Goal: Task Accomplishment & Management: Complete application form

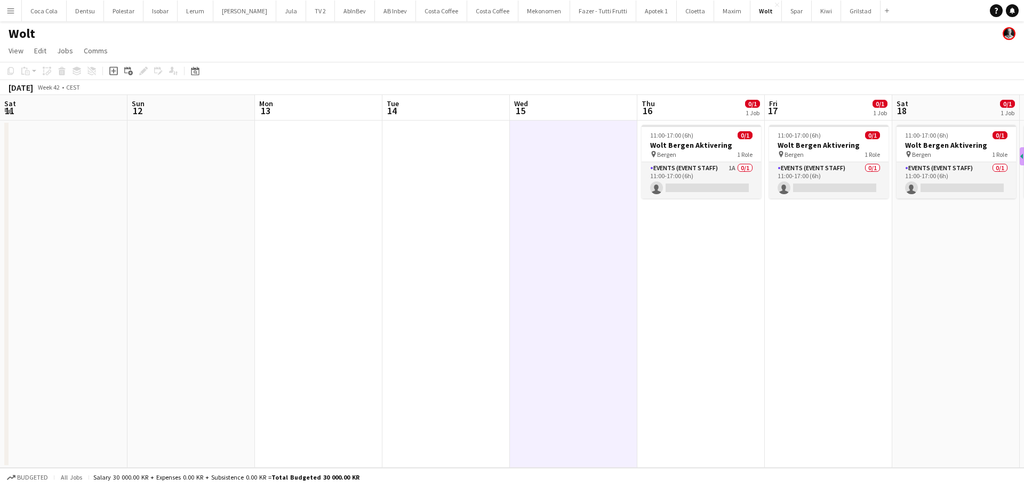
scroll to position [0, 399]
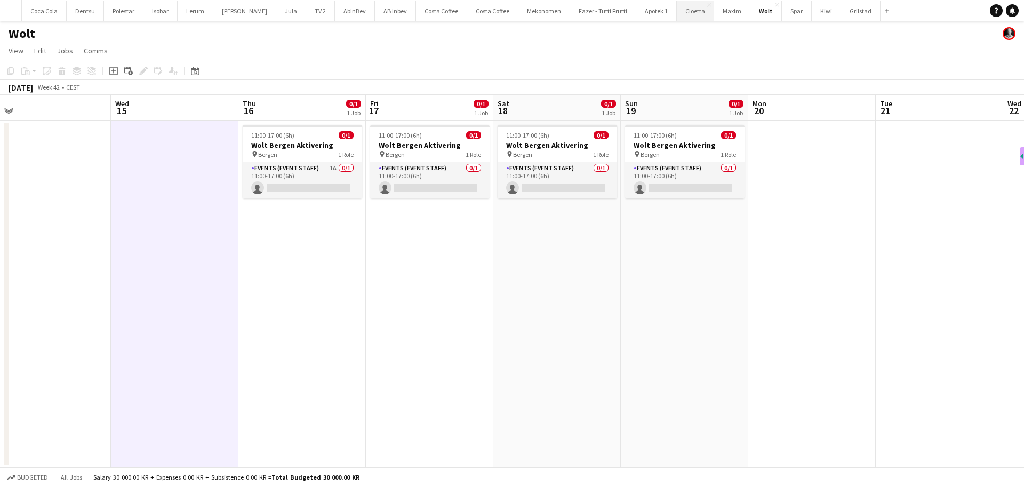
click at [682, 14] on button "Cloetta Close" at bounding box center [695, 11] width 37 height 21
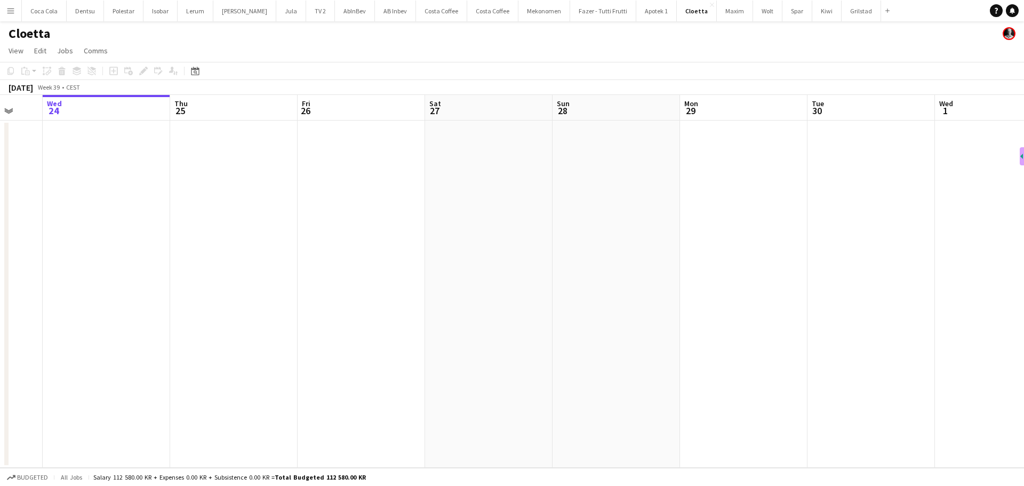
drag, startPoint x: 414, startPoint y: 239, endPoint x: 132, endPoint y: 247, distance: 282.2
click at [132, 247] on app-calendar-viewport "Sun 21 Mon 22 Tue 23 Wed 24 Thu 25 Fri 26 Sat 27 Sun 28 Mon 29 Tue 30 Wed 1 Thu…" at bounding box center [512, 281] width 1024 height 373
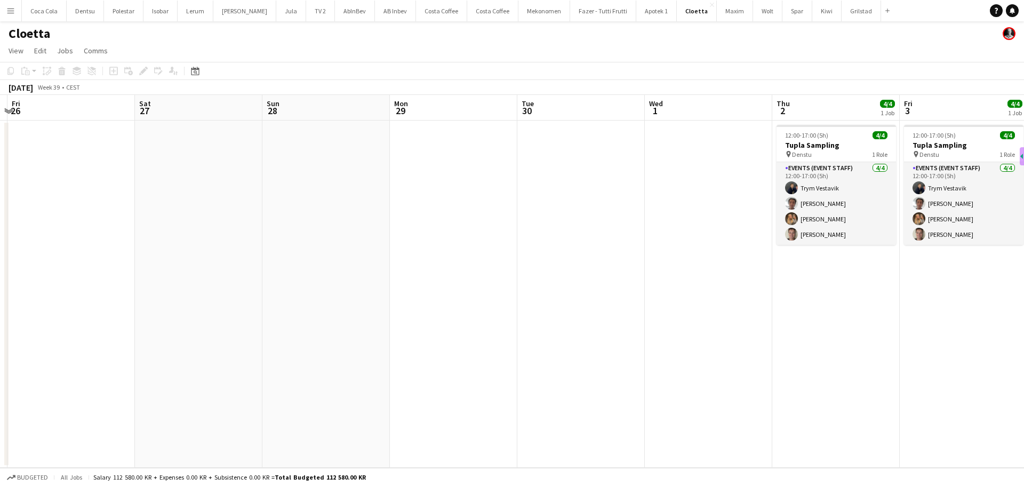
drag, startPoint x: 368, startPoint y: 254, endPoint x: 160, endPoint y: 260, distance: 208.1
click at [173, 260] on app-calendar-viewport "Tue 23 Wed 24 Thu 25 Fri 26 Sat 27 Sun 28 Mon 29 Tue 30 Wed 1 Thu 2 4/4 1 Job F…" at bounding box center [512, 281] width 1024 height 373
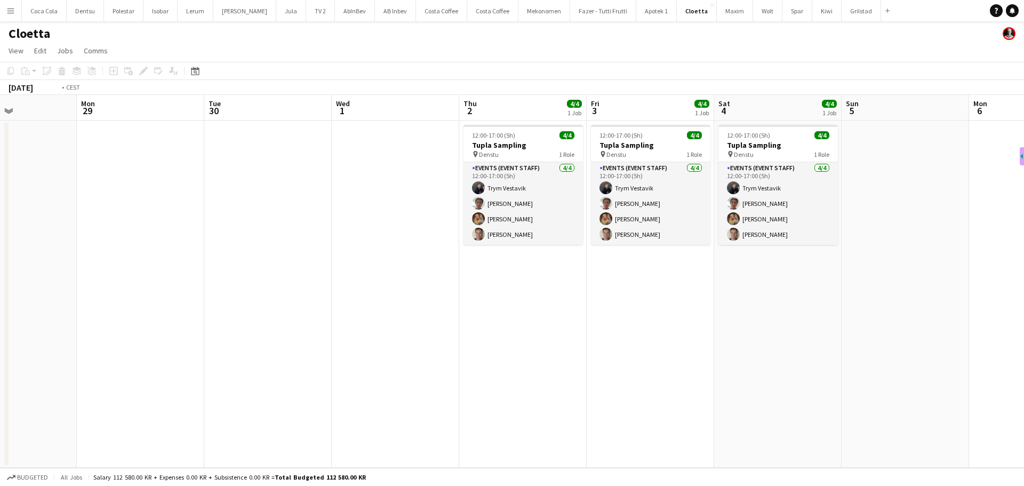
drag, startPoint x: 159, startPoint y: 267, endPoint x: 126, endPoint y: 271, distance: 33.4
click at [126, 271] on app-calendar-viewport "Thu 25 Fri 26 Sat 27 Sun 28 Mon 29 Tue 30 Wed 1 Thu 2 4/4 1 Job Fri 3 4/4 1 Job…" at bounding box center [512, 281] width 1024 height 373
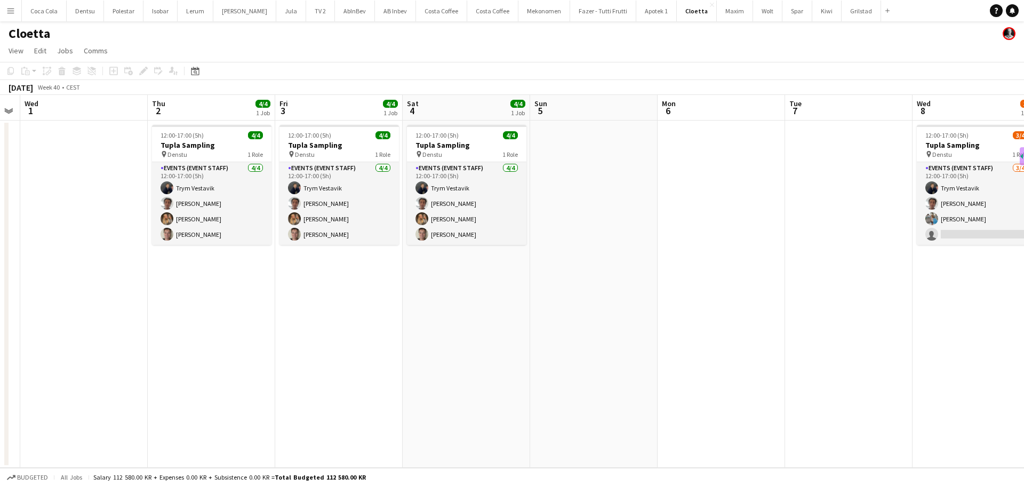
drag, startPoint x: 478, startPoint y: 271, endPoint x: 174, endPoint y: 271, distance: 304.5
click at [177, 271] on app-calendar-viewport "Sun 28 Mon 29 Tue 30 Wed 1 Thu 2 4/4 1 Job Fri 3 4/4 1 Job Sat 4 4/4 1 Job Sun …" at bounding box center [512, 281] width 1024 height 373
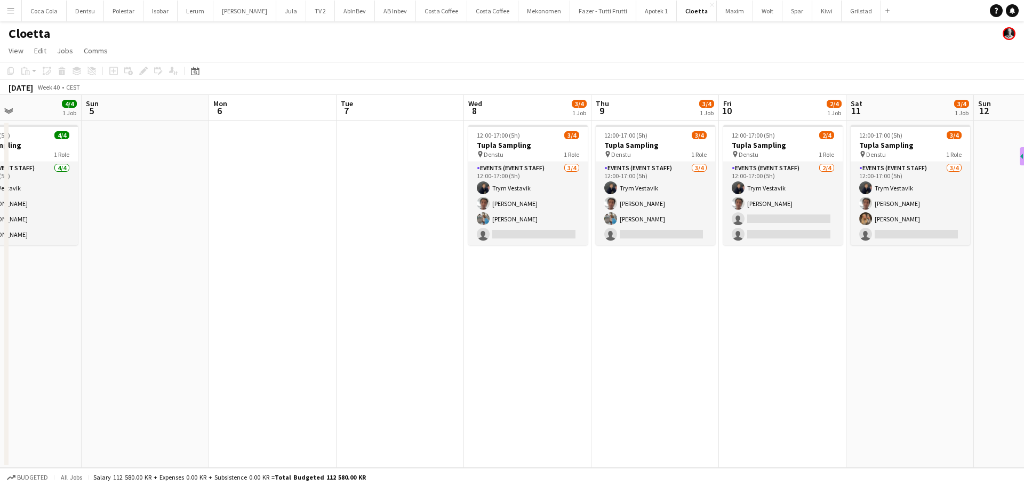
drag, startPoint x: 458, startPoint y: 278, endPoint x: 265, endPoint y: 296, distance: 194.4
click at [266, 296] on app-calendar-viewport "Wed 1 Thu 2 4/4 1 Job Fri 3 4/4 1 Job Sat 4 4/4 1 Job Sun 5 Mon 6 Tue 7 Wed 8 3…" at bounding box center [512, 281] width 1024 height 373
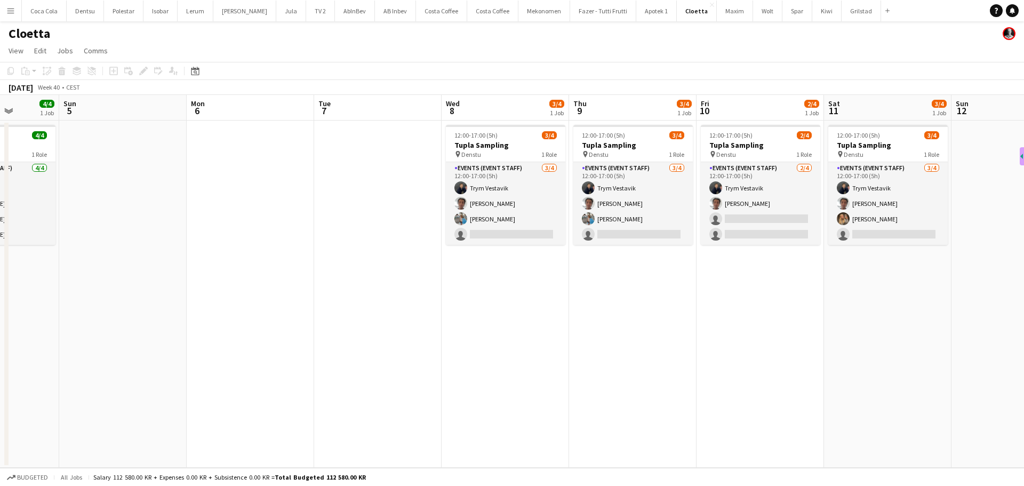
scroll to position [0, 263]
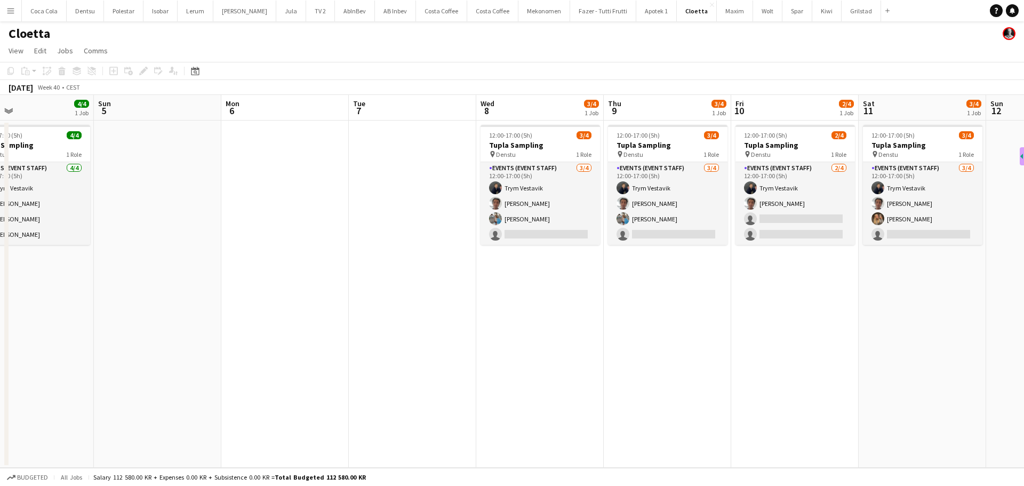
drag, startPoint x: 273, startPoint y: 322, endPoint x: 754, endPoint y: 276, distance: 483.7
click at [715, 287] on app-calendar-viewport "Thu 2 4/4 1 Job Fri 3 4/4 1 Job Sat 4 4/4 1 Job Sun 5 Mon 6 Tue 7 Wed 8 3/4 1 J…" at bounding box center [512, 281] width 1024 height 373
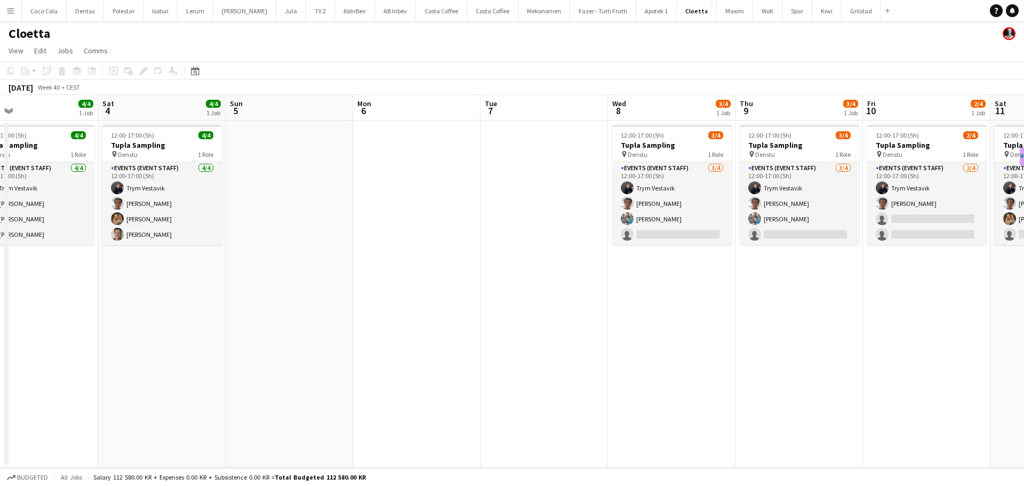
drag, startPoint x: 600, startPoint y: 371, endPoint x: 7, endPoint y: 362, distance: 592.6
click at [57, 377] on app-calendar-viewport "Tue 30 Wed 1 Thu 2 4/4 1 Job Fri 3 4/4 1 Job Sat 4 4/4 1 Job Sun 5 Mon 6 Tue 7 …" at bounding box center [512, 281] width 1024 height 373
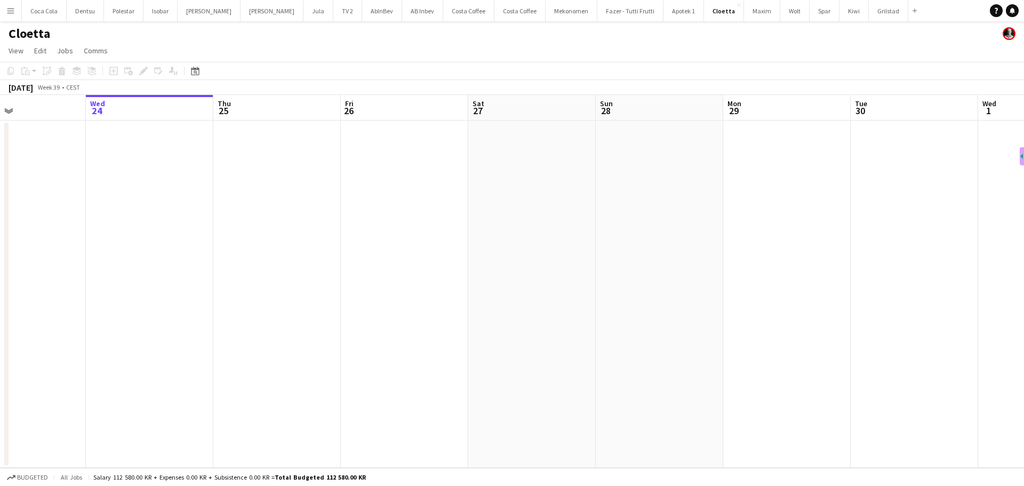
drag, startPoint x: 543, startPoint y: 161, endPoint x: 298, endPoint y: 174, distance: 246.2
click at [302, 173] on app-calendar-viewport "Sun 21 Mon 22 Tue 23 Wed 24 Thu 25 Fri 26 Sat 27 Sun 28 Mon 29 Tue 30 Wed 1 Thu…" at bounding box center [512, 281] width 1024 height 373
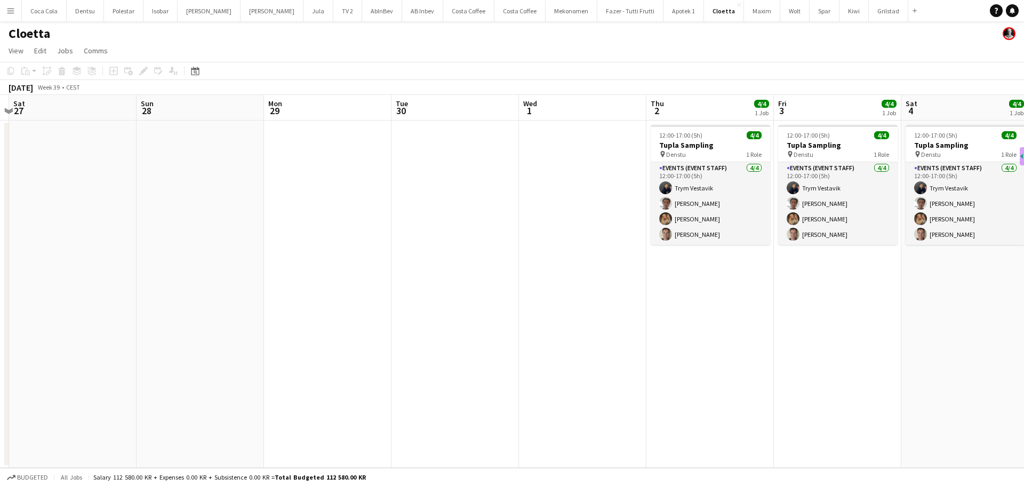
drag, startPoint x: 414, startPoint y: 178, endPoint x: 343, endPoint y: 178, distance: 70.9
click at [236, 178] on app-calendar-viewport "Tue 23 Wed 24 Thu 25 Fri 26 Sat 27 Sun 28 Mon 29 Tue 30 Wed 1 Thu 2 4/4 1 Job F…" at bounding box center [512, 281] width 1024 height 373
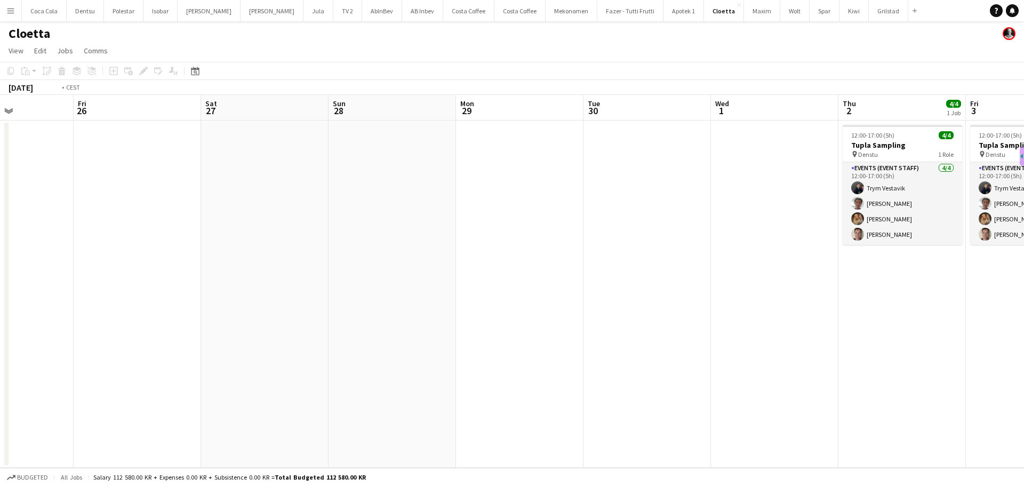
drag, startPoint x: 490, startPoint y: 182, endPoint x: 79, endPoint y: 183, distance: 411.2
click at [77, 182] on app-calendar-viewport "Tue 23 Wed 24 Thu 25 Fri 26 Sat 27 Sun 28 Mon 29 Tue 30 Wed 1 Thu 2 4/4 1 Job F…" at bounding box center [512, 281] width 1024 height 373
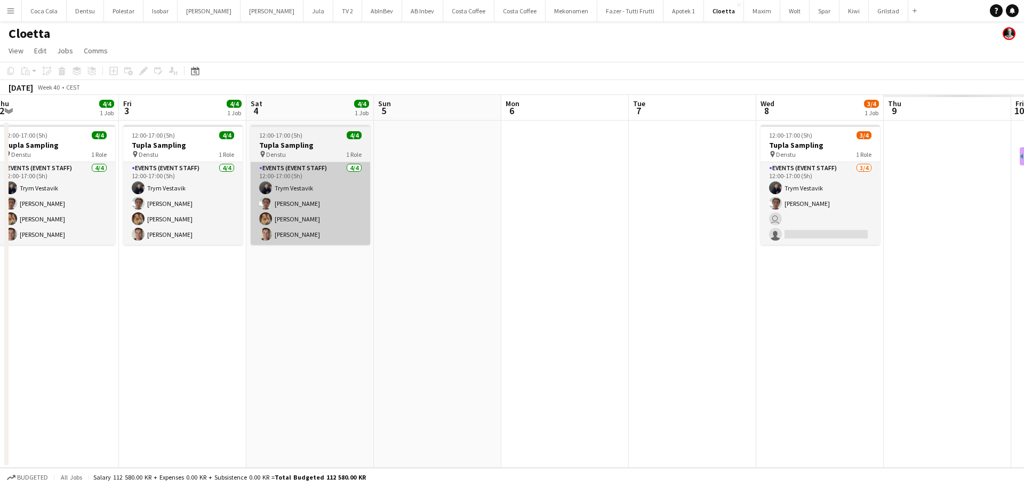
drag, startPoint x: 349, startPoint y: 207, endPoint x: 84, endPoint y: 206, distance: 264.5
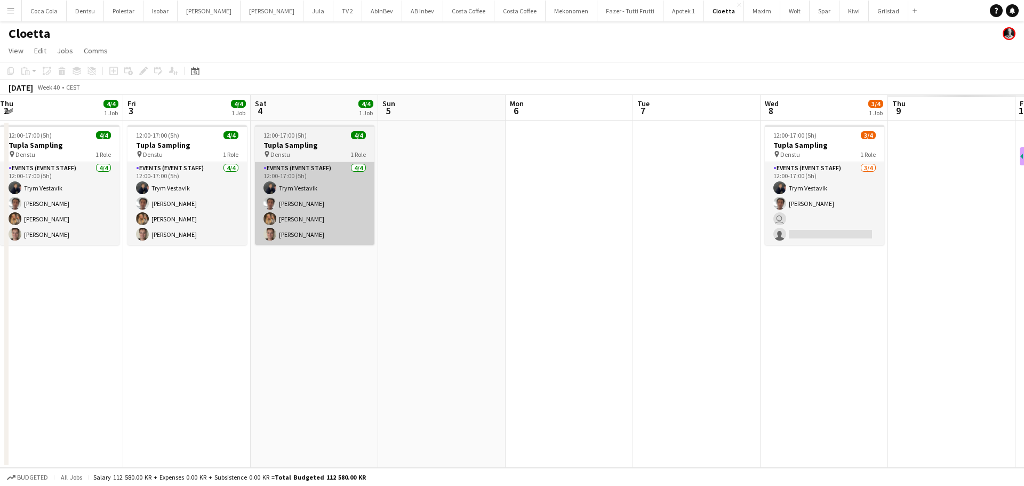
click at [51, 208] on app-calendar-viewport "Sun 28 Mon 29 Tue 30 Wed 1 Thu 2 4/4 1 Job Fri 3 4/4 1 Job Sat 4 4/4 1 Job Sun …" at bounding box center [512, 281] width 1024 height 373
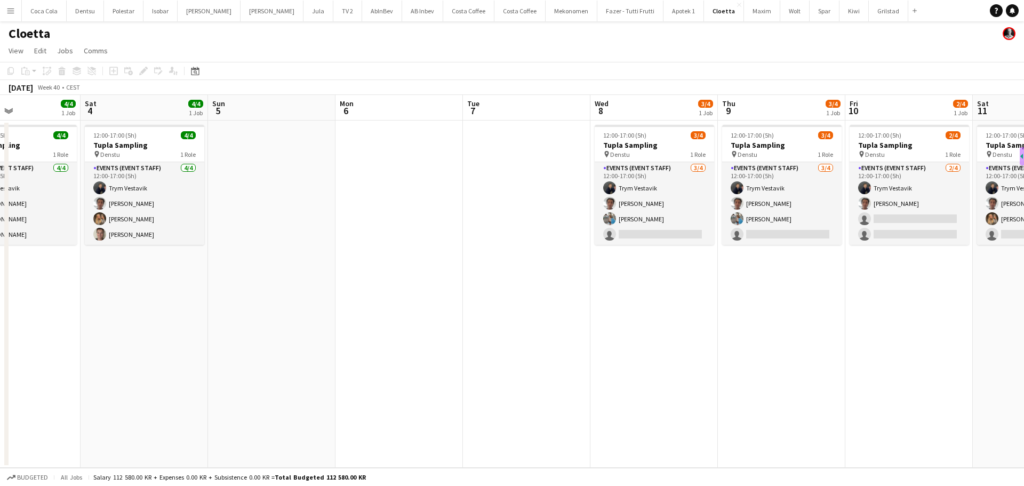
drag, startPoint x: 173, startPoint y: 251, endPoint x: 150, endPoint y: 251, distance: 22.9
click at [150, 251] on app-calendar-viewport "Wed 1 Thu 2 4/4 1 Job Fri 3 4/4 1 Job Sat 4 4/4 1 Job Sun 5 Mon 6 Tue 7 Wed 8 3…" at bounding box center [512, 281] width 1024 height 373
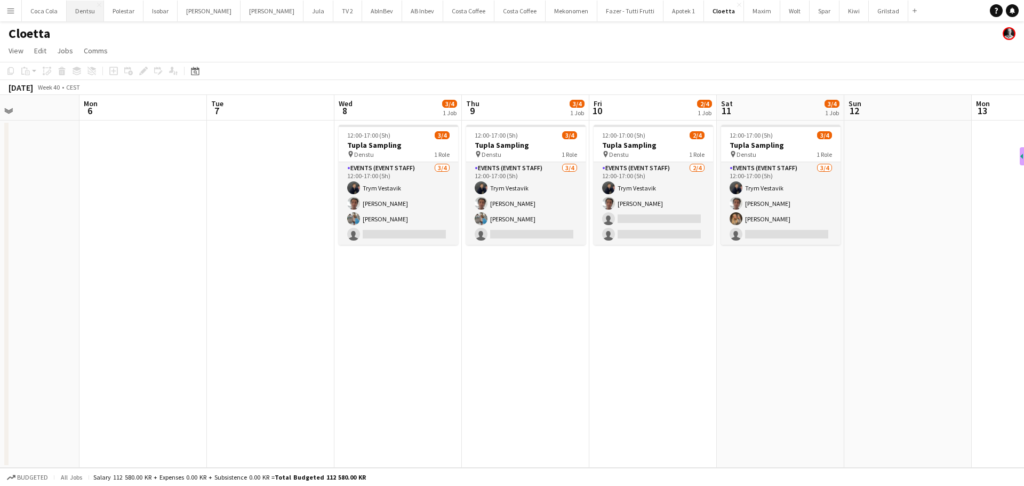
drag, startPoint x: 83, startPoint y: 11, endPoint x: 76, endPoint y: 14, distance: 6.9
click at [83, 11] on button "Dentsu Close" at bounding box center [85, 11] width 37 height 21
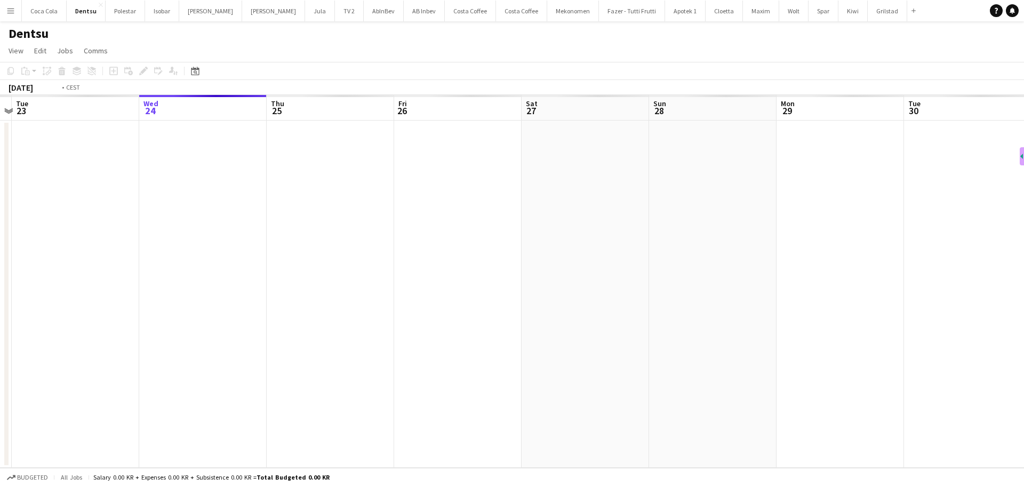
drag, startPoint x: 106, startPoint y: 173, endPoint x: 246, endPoint y: 167, distance: 140.4
click at [247, 167] on app-calendar-viewport "Sun 21 Mon 22 Tue 23 Wed 24 Thu 25 Fri 26 Sat 27 Sun 28 Mon 29 Tue 30 Wed 1 Thu…" at bounding box center [512, 281] width 1024 height 373
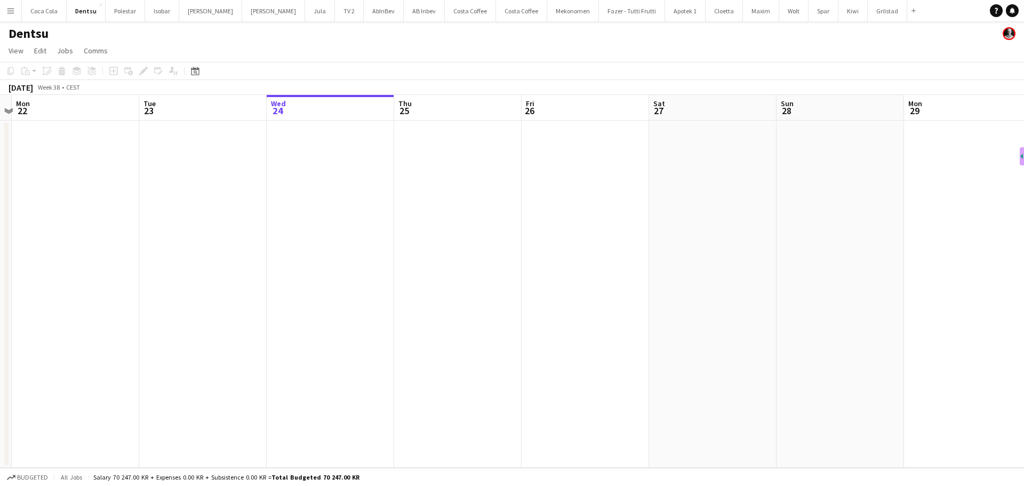
scroll to position [0, 241]
click at [229, 162] on app-date-cell at bounding box center [204, 294] width 127 height 347
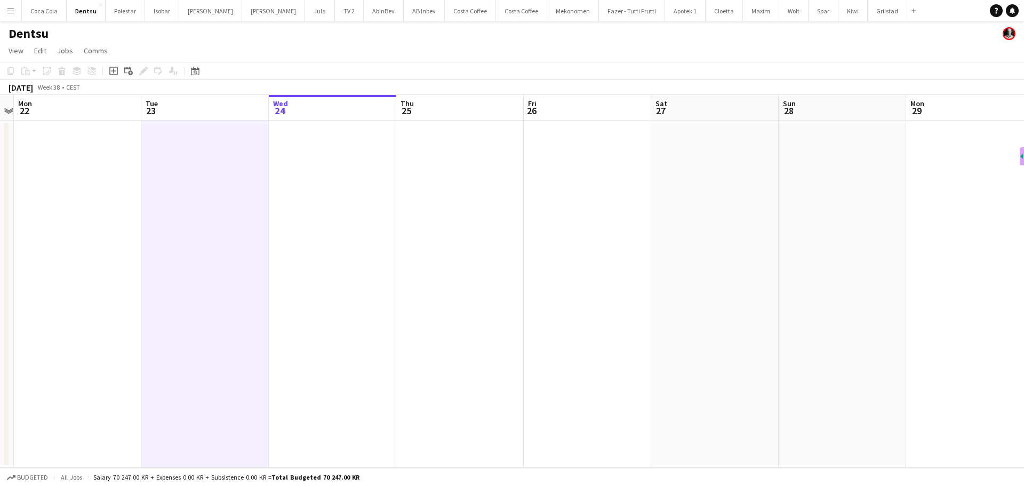
drag, startPoint x: 222, startPoint y: 141, endPoint x: 212, endPoint y: 134, distance: 12.7
click at [222, 141] on app-date-cell at bounding box center [204, 294] width 127 height 347
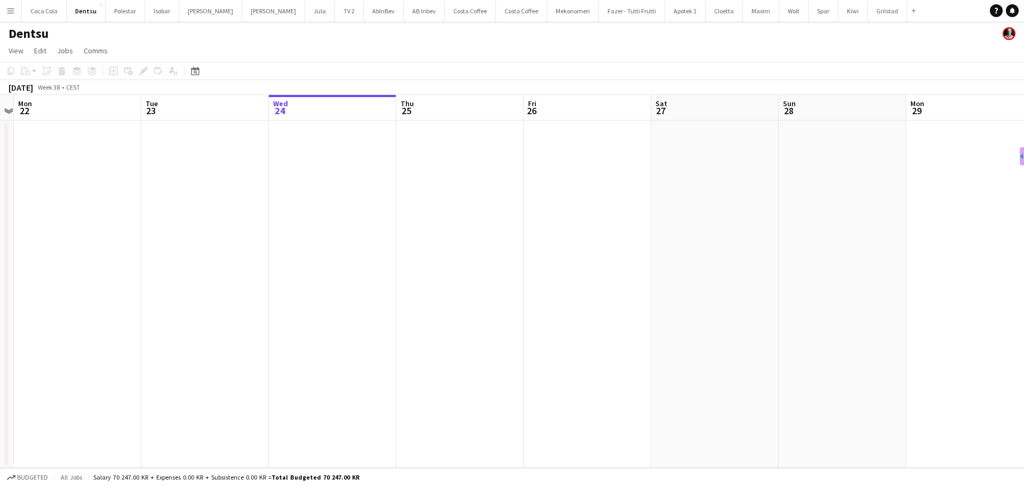
click at [179, 152] on app-date-cell at bounding box center [204, 294] width 127 height 347
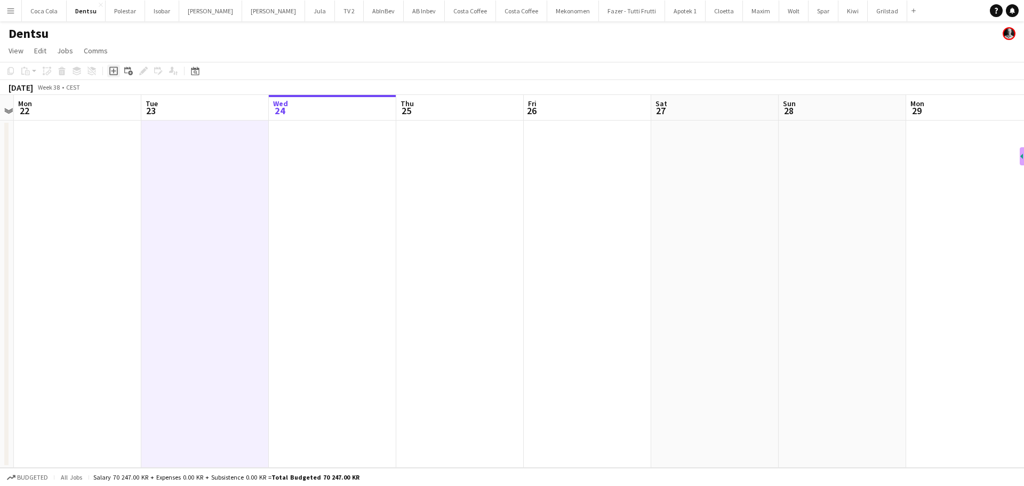
click at [110, 72] on icon "Add job" at bounding box center [113, 71] width 9 height 9
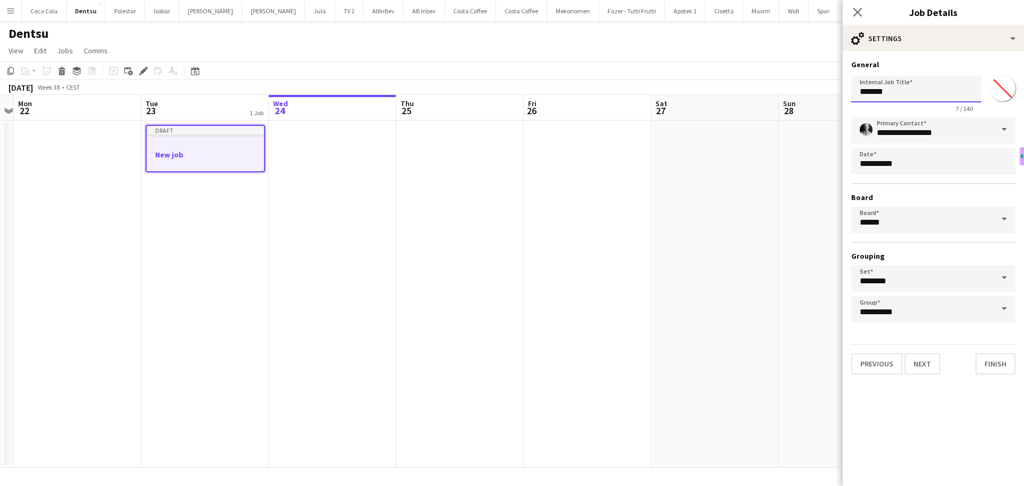
drag, startPoint x: 898, startPoint y: 93, endPoint x: 828, endPoint y: 105, distance: 70.8
click at [829, 104] on body "Menu Boards Boards Boards All jobs Status Workforce Workforce My Workforce Recr…" at bounding box center [512, 243] width 1024 height 486
type input "**********"
click at [916, 358] on button "Next" at bounding box center [922, 363] width 36 height 21
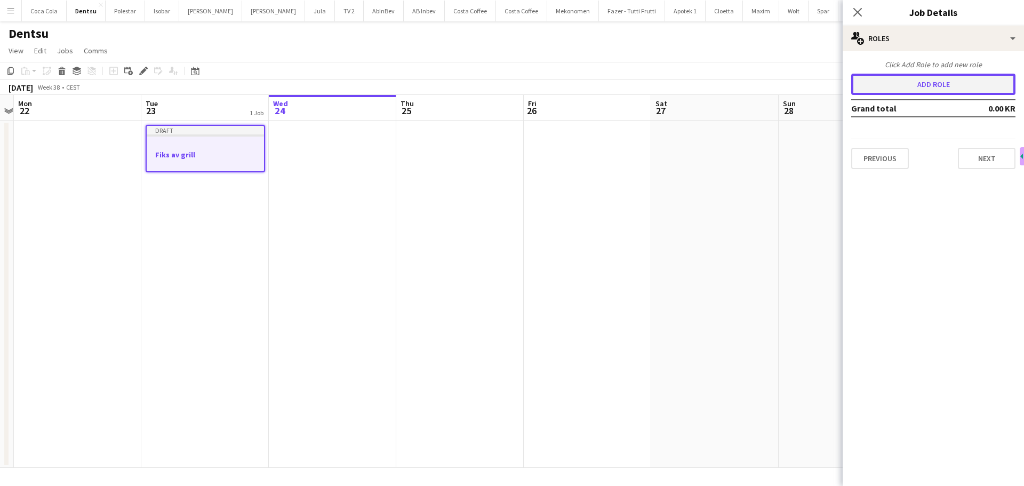
click at [947, 86] on button "Add role" at bounding box center [933, 84] width 164 height 21
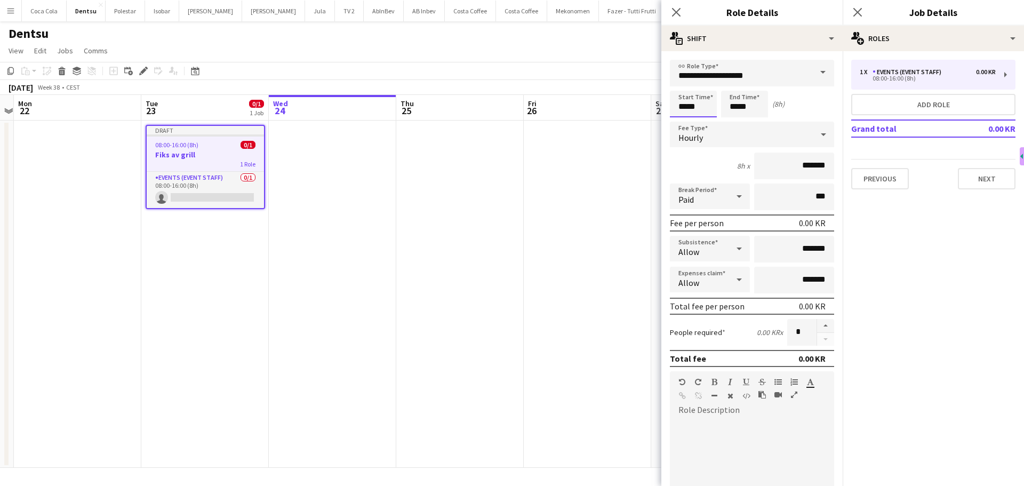
drag, startPoint x: 710, startPoint y: 103, endPoint x: 656, endPoint y: 110, distance: 54.8
click at [656, 110] on body "Menu Boards Boards Boards All jobs Status Workforce Workforce My Workforce Recr…" at bounding box center [512, 243] width 1024 height 486
type input "*****"
click at [757, 109] on input "*****" at bounding box center [744, 104] width 47 height 27
type input "*****"
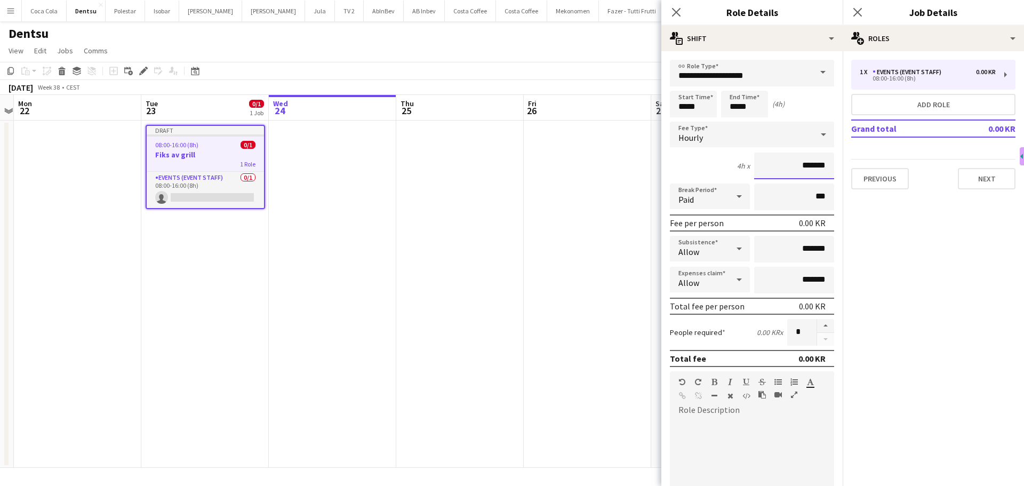
click at [807, 165] on input "*******" at bounding box center [794, 166] width 80 height 27
type input "****"
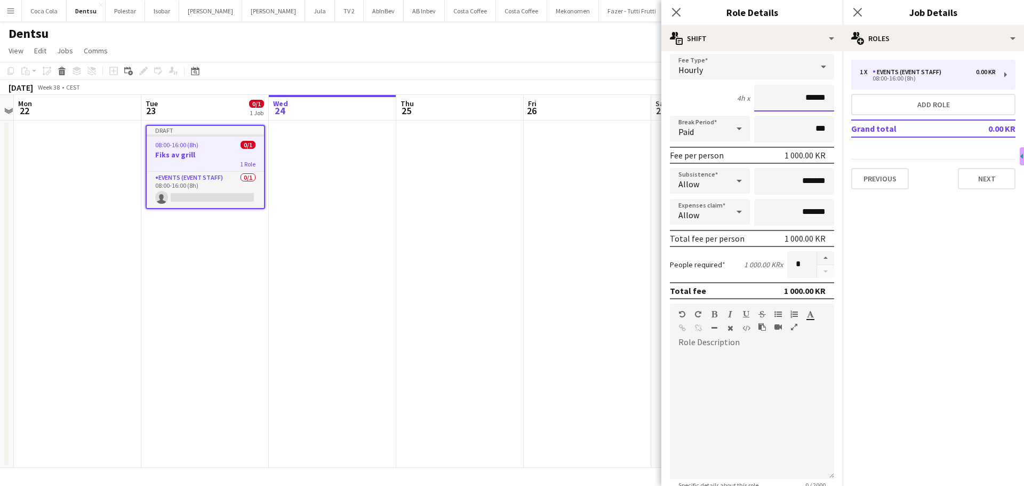
scroll to position [237, 0]
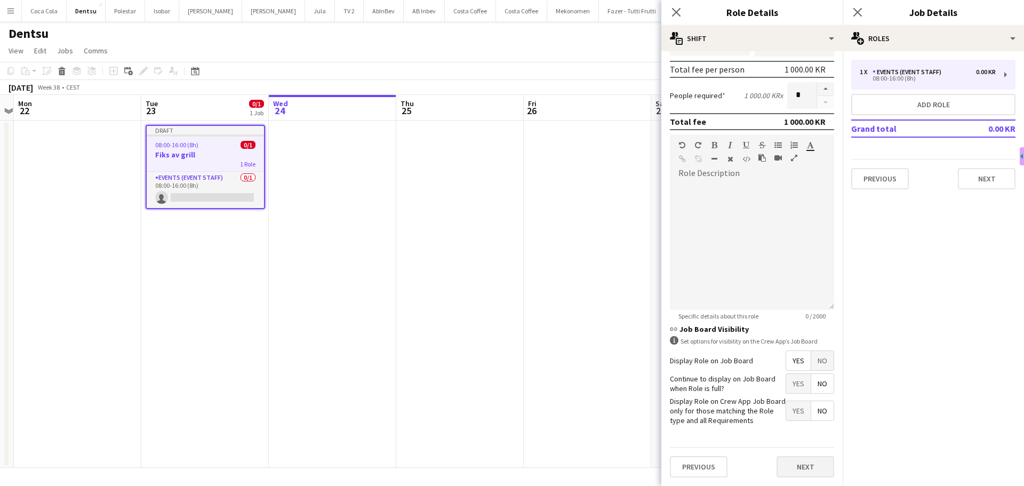
type input "******"
click at [793, 464] on button "Next" at bounding box center [805, 466] width 58 height 21
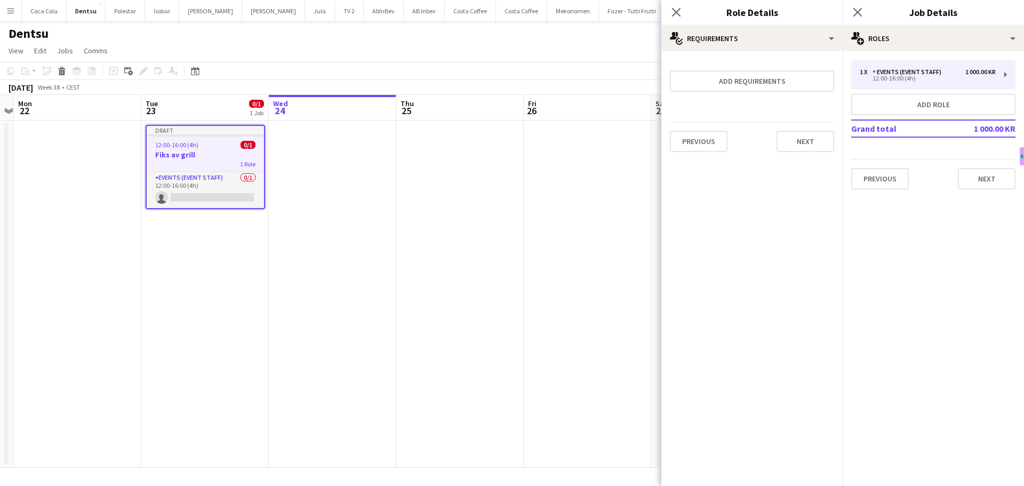
scroll to position [0, 0]
click at [804, 139] on button "Next" at bounding box center [805, 141] width 58 height 21
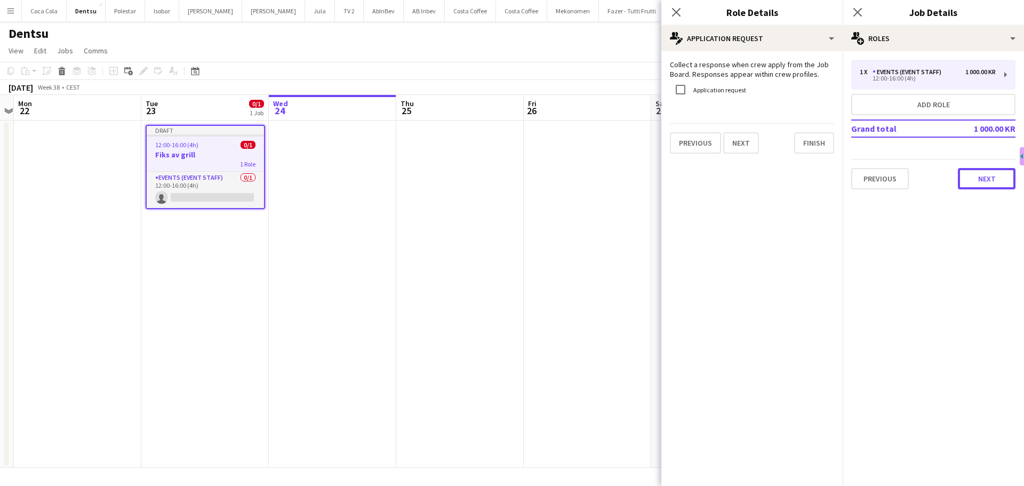
click at [991, 182] on button "Next" at bounding box center [987, 178] width 58 height 21
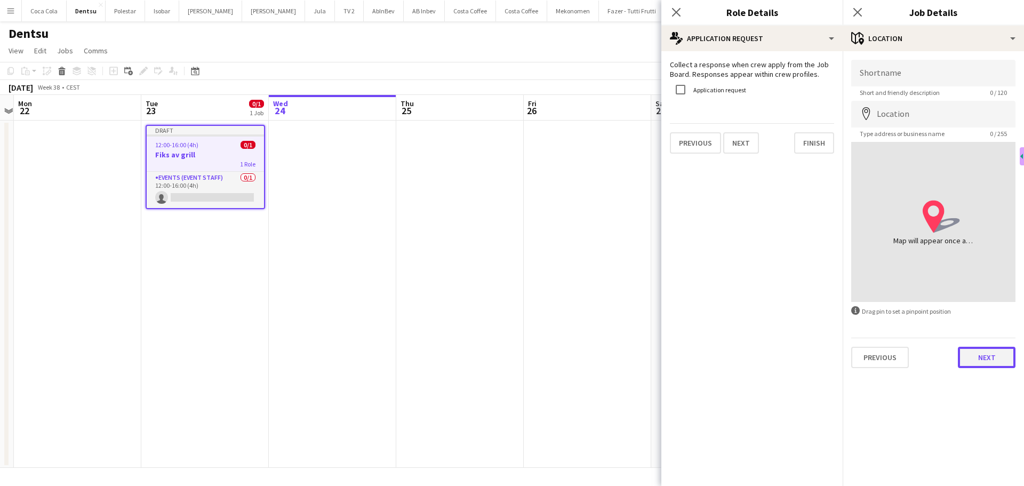
click at [1000, 355] on button "Next" at bounding box center [987, 357] width 58 height 21
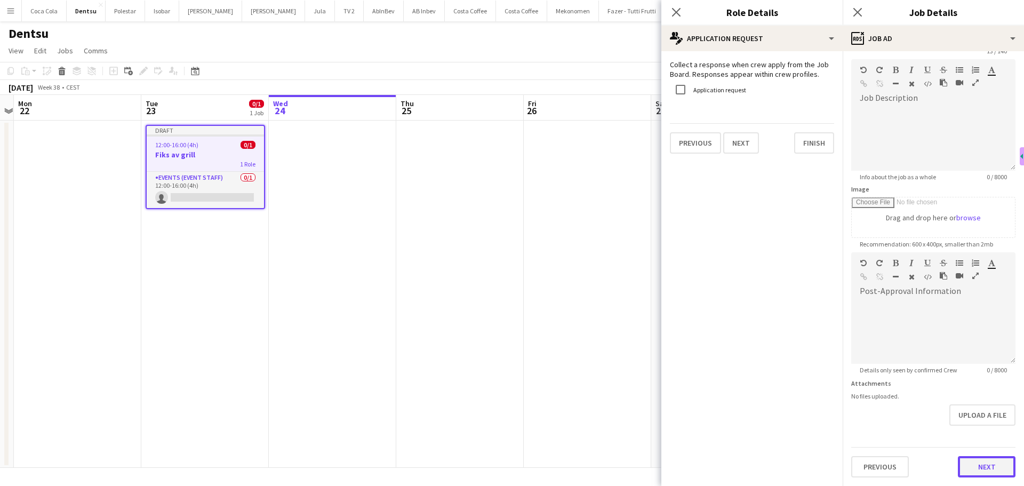
click at [979, 442] on form "**********" at bounding box center [933, 247] width 181 height 459
drag, startPoint x: 998, startPoint y: 463, endPoint x: 953, endPoint y: 356, distance: 116.2
click at [996, 462] on button "Next" at bounding box center [987, 466] width 58 height 21
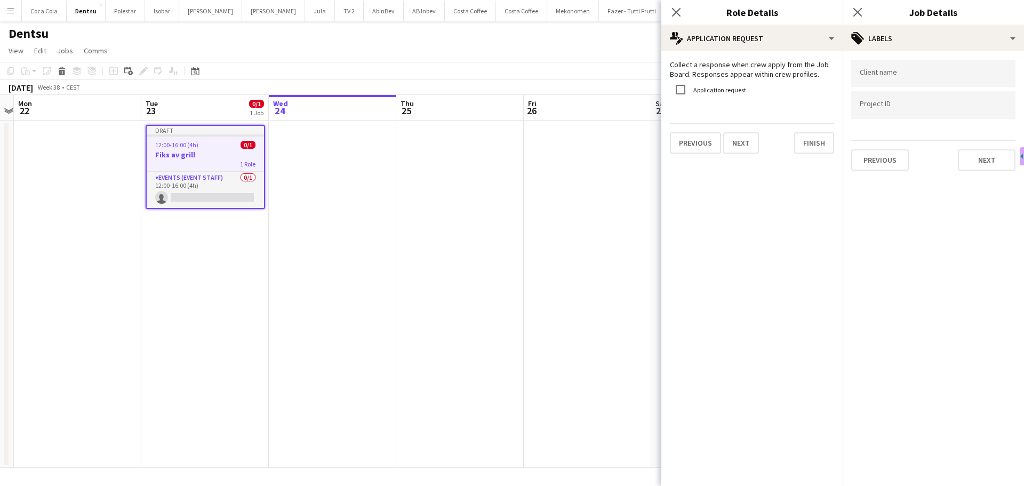
scroll to position [0, 0]
click at [885, 75] on input "Type to search client labels..." at bounding box center [933, 77] width 147 height 10
type input "******"
click at [890, 110] on div "dentsu" at bounding box center [933, 106] width 164 height 26
click at [886, 104] on input "Type to search project ID labels..." at bounding box center [933, 106] width 147 height 10
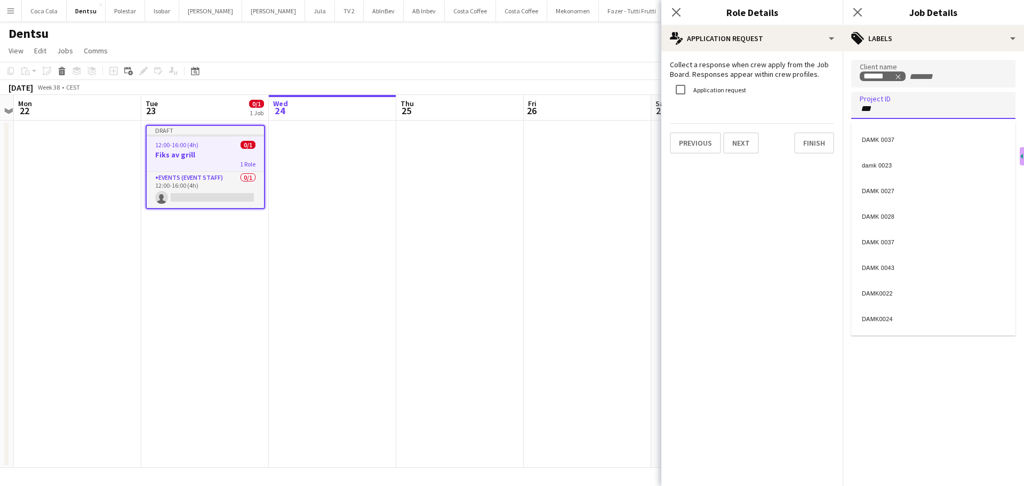
type input "***"
click at [894, 140] on div "DAMK 0037" at bounding box center [933, 138] width 164 height 26
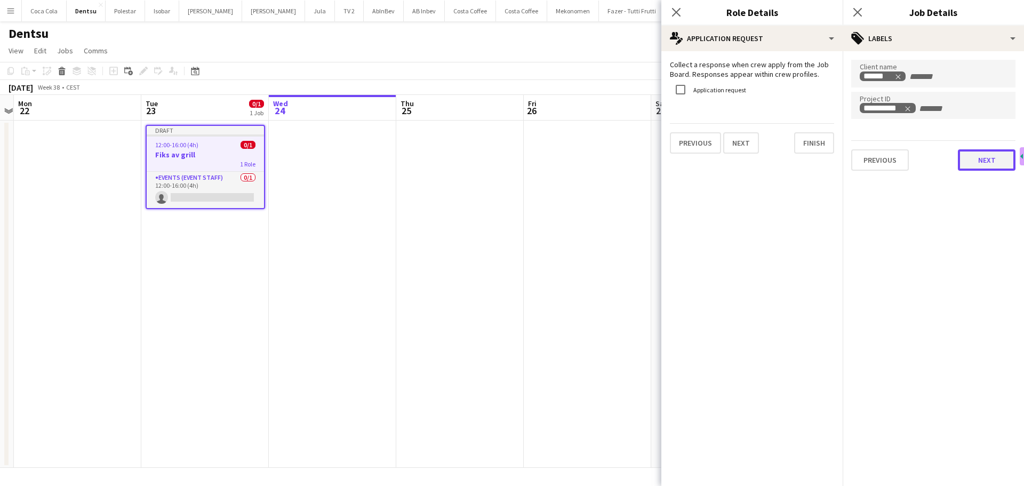
click at [992, 161] on button "Next" at bounding box center [987, 159] width 58 height 21
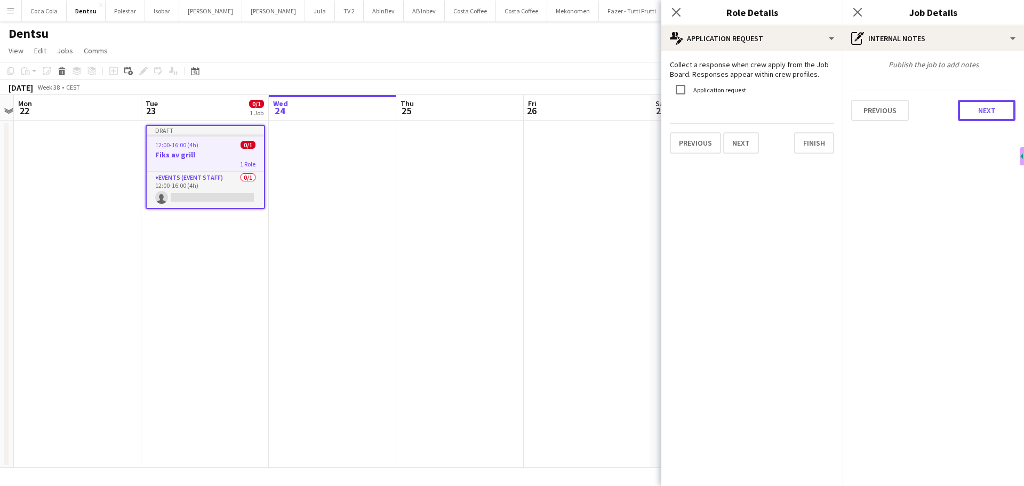
click at [987, 114] on button "Next" at bounding box center [987, 110] width 58 height 21
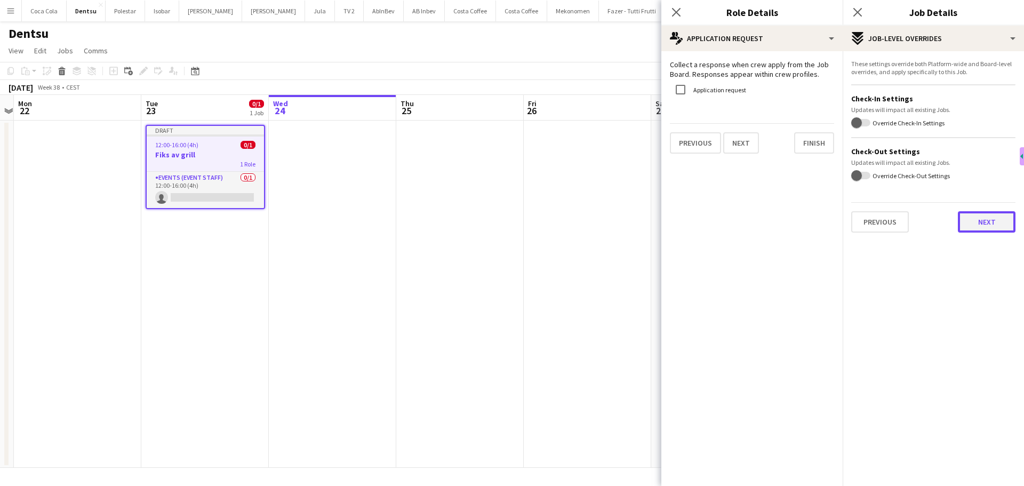
click at [974, 224] on button "Next" at bounding box center [987, 221] width 58 height 21
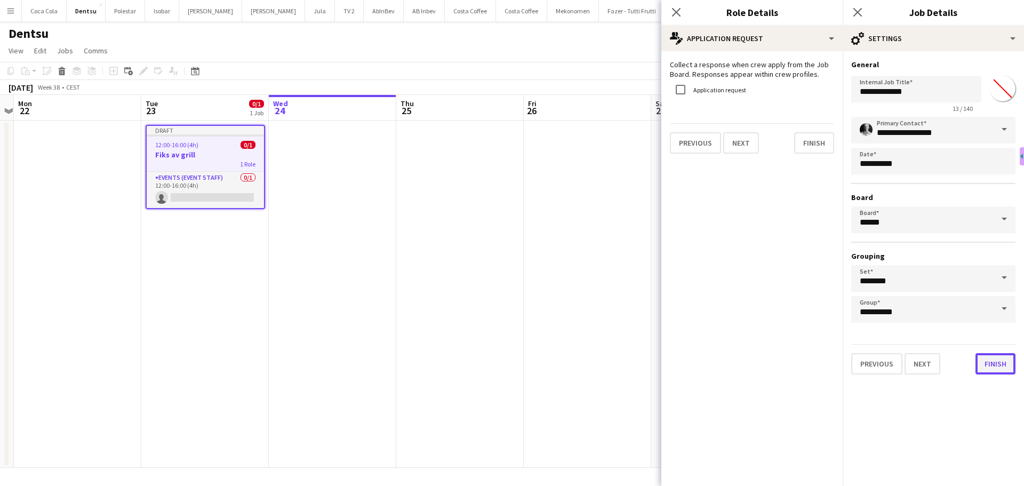
click at [1006, 362] on button "Finish" at bounding box center [995, 363] width 40 height 21
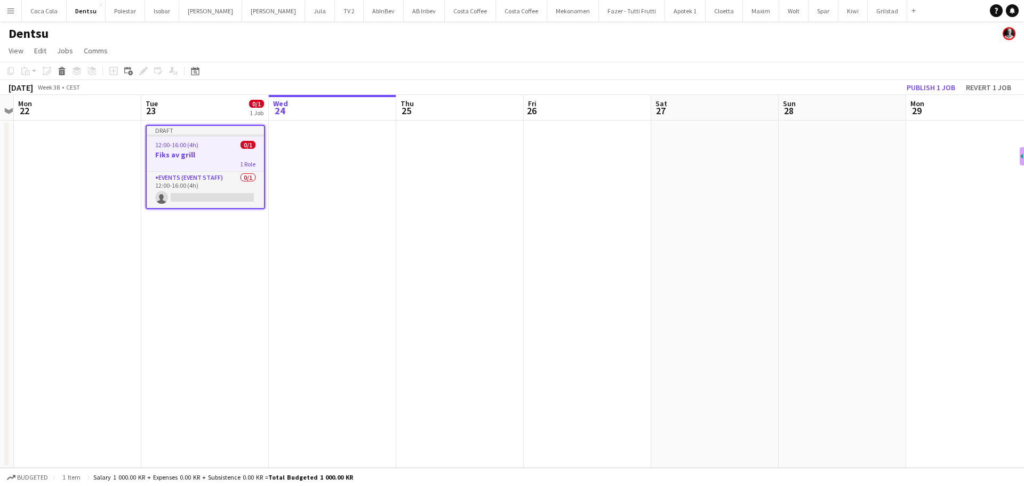
click at [287, 191] on app-date-cell at bounding box center [332, 294] width 127 height 347
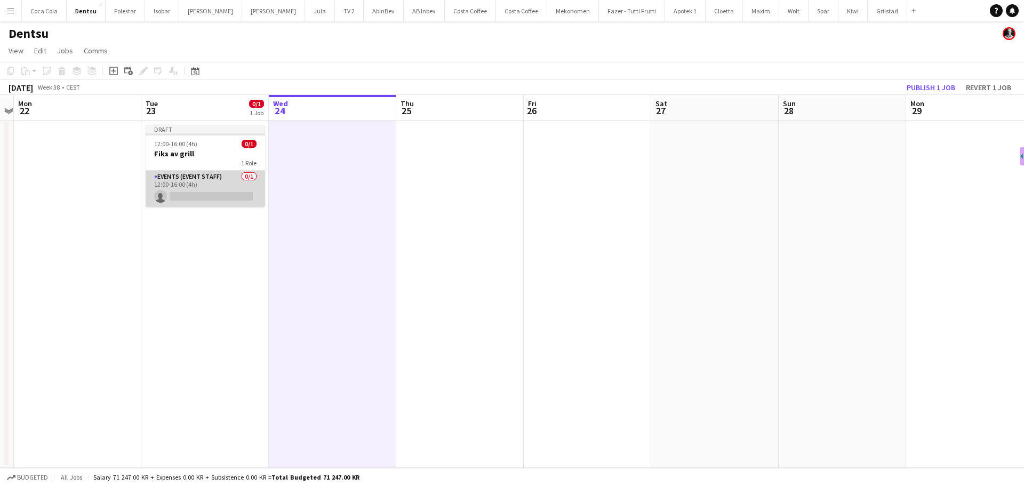
click at [207, 177] on app-card-role "Events (Event Staff) 0/1 12:00-16:00 (4h) single-neutral-actions" at bounding box center [205, 189] width 119 height 36
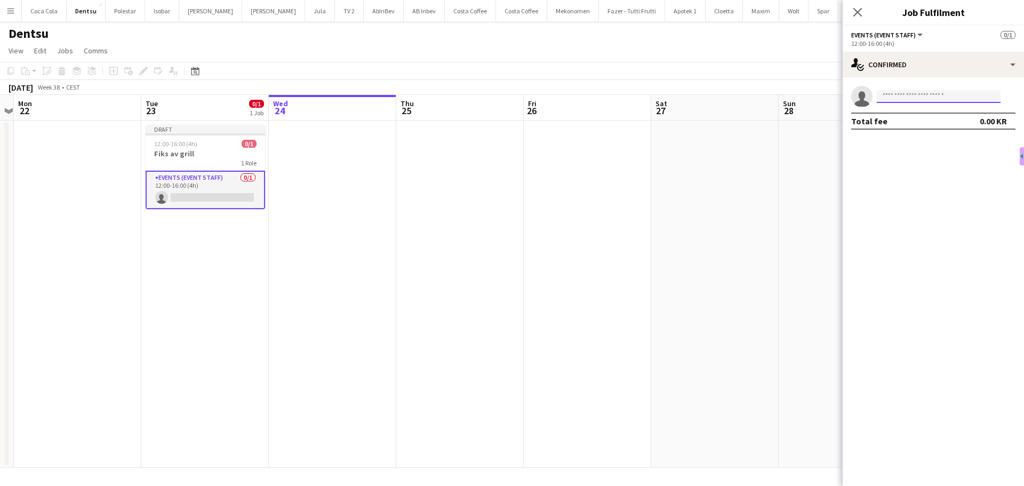
click at [944, 97] on input at bounding box center [939, 96] width 124 height 13
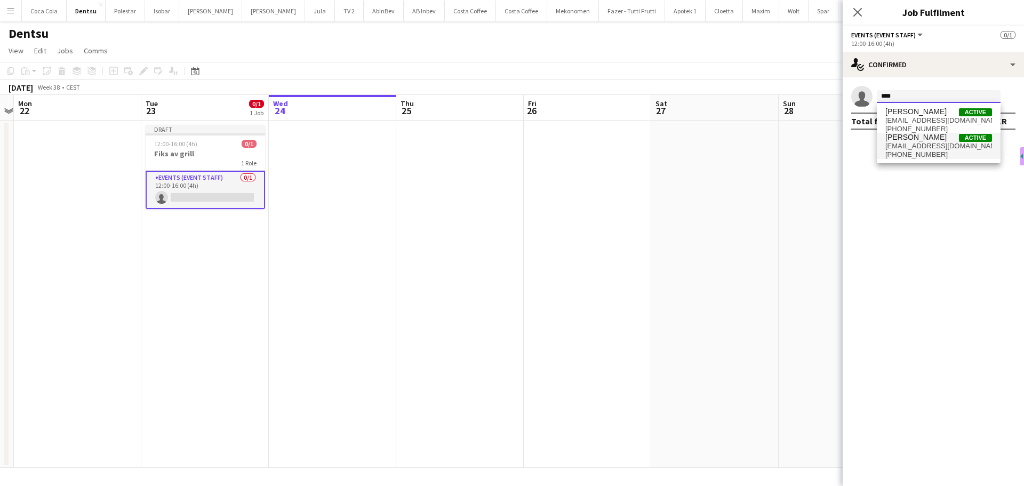
type input "****"
click at [922, 150] on span "+4790821008" at bounding box center [938, 154] width 107 height 9
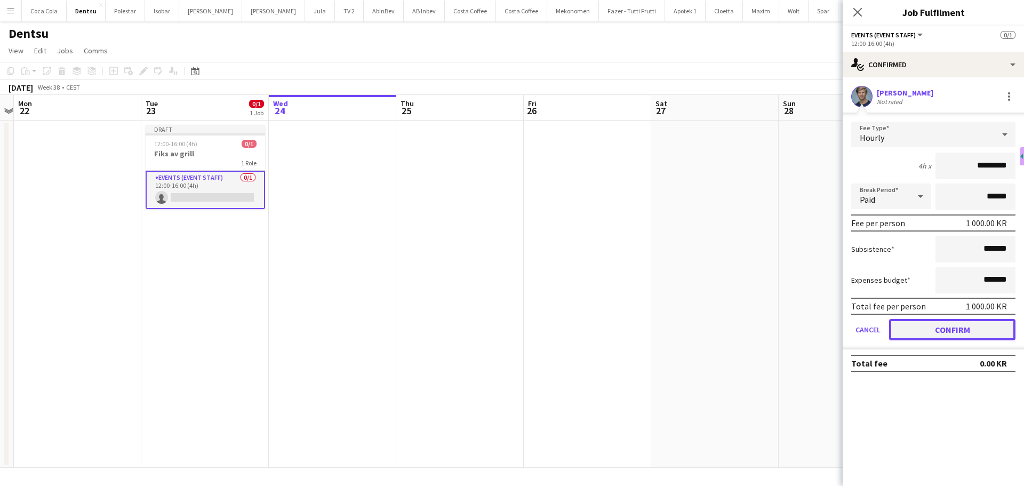
drag, startPoint x: 944, startPoint y: 335, endPoint x: 941, endPoint y: 331, distance: 5.8
click at [943, 335] on button "Confirm" at bounding box center [952, 329] width 126 height 21
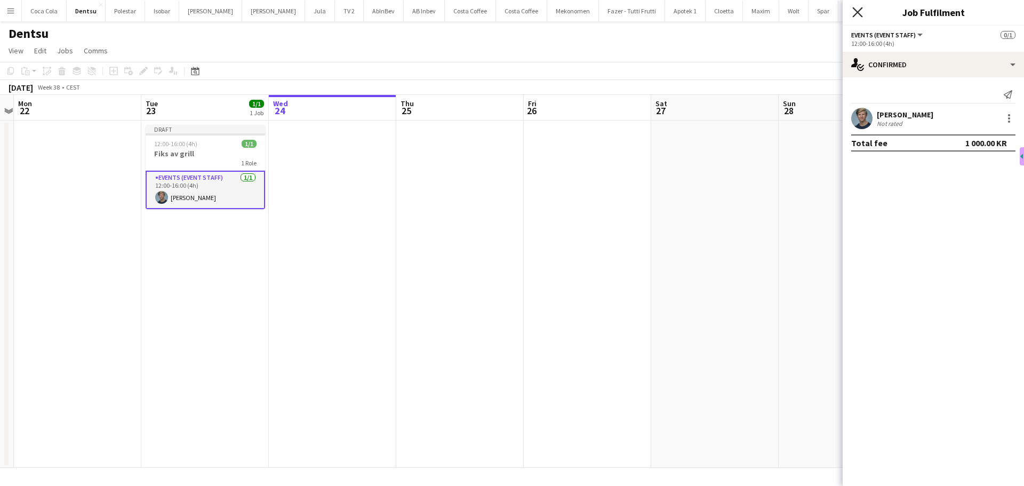
click at [856, 13] on icon at bounding box center [857, 12] width 10 height 10
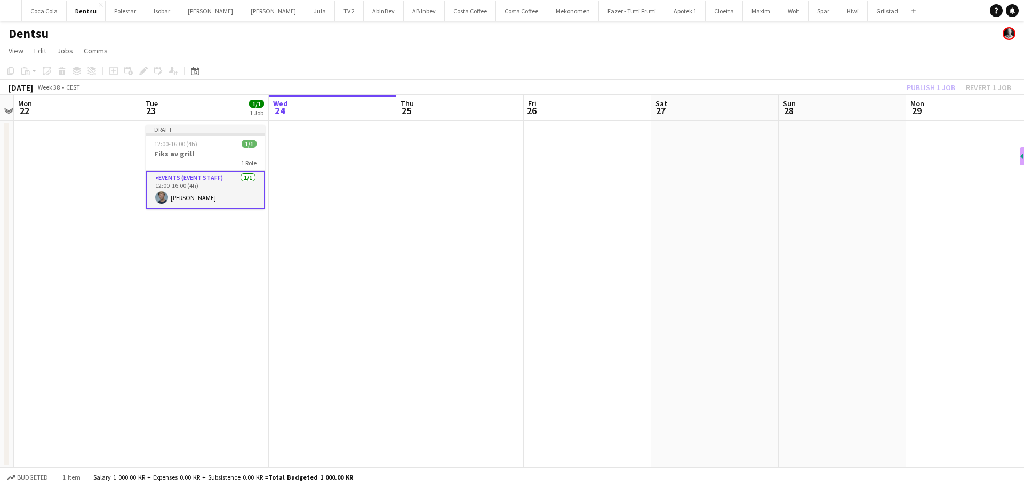
click at [504, 274] on app-date-cell at bounding box center [459, 294] width 127 height 347
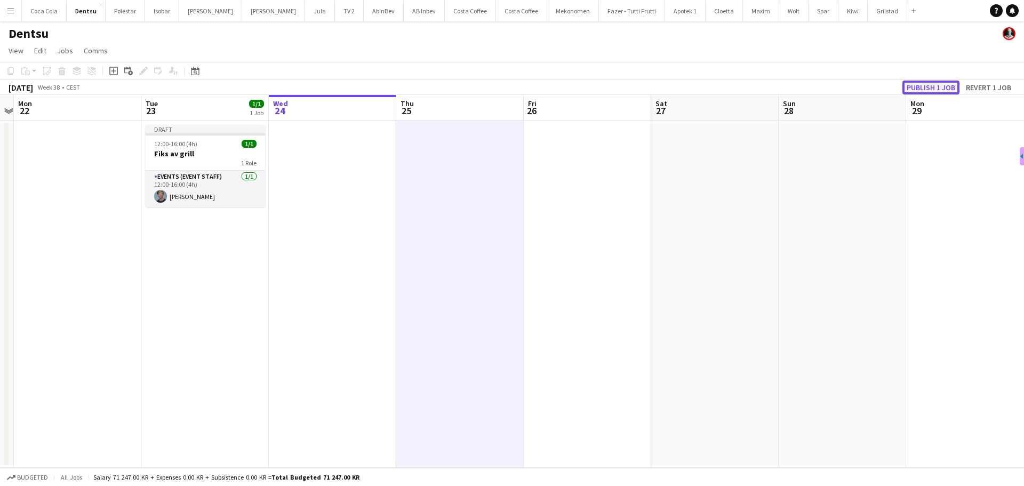
click at [924, 87] on button "Publish 1 job" at bounding box center [930, 88] width 57 height 14
